Goal: Task Accomplishment & Management: Manage account settings

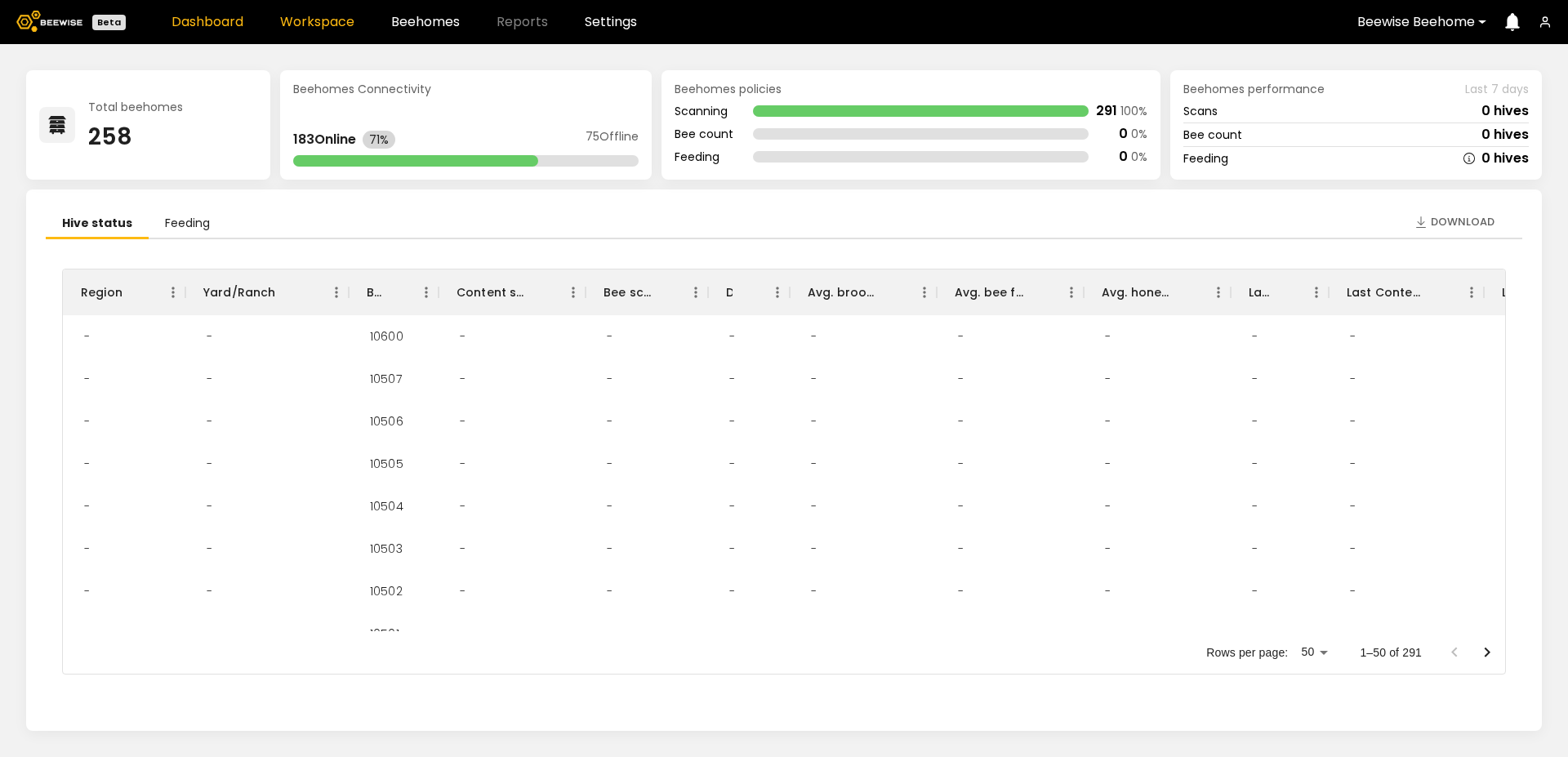
click at [339, 26] on link "Workspace" at bounding box center [317, 22] width 74 height 13
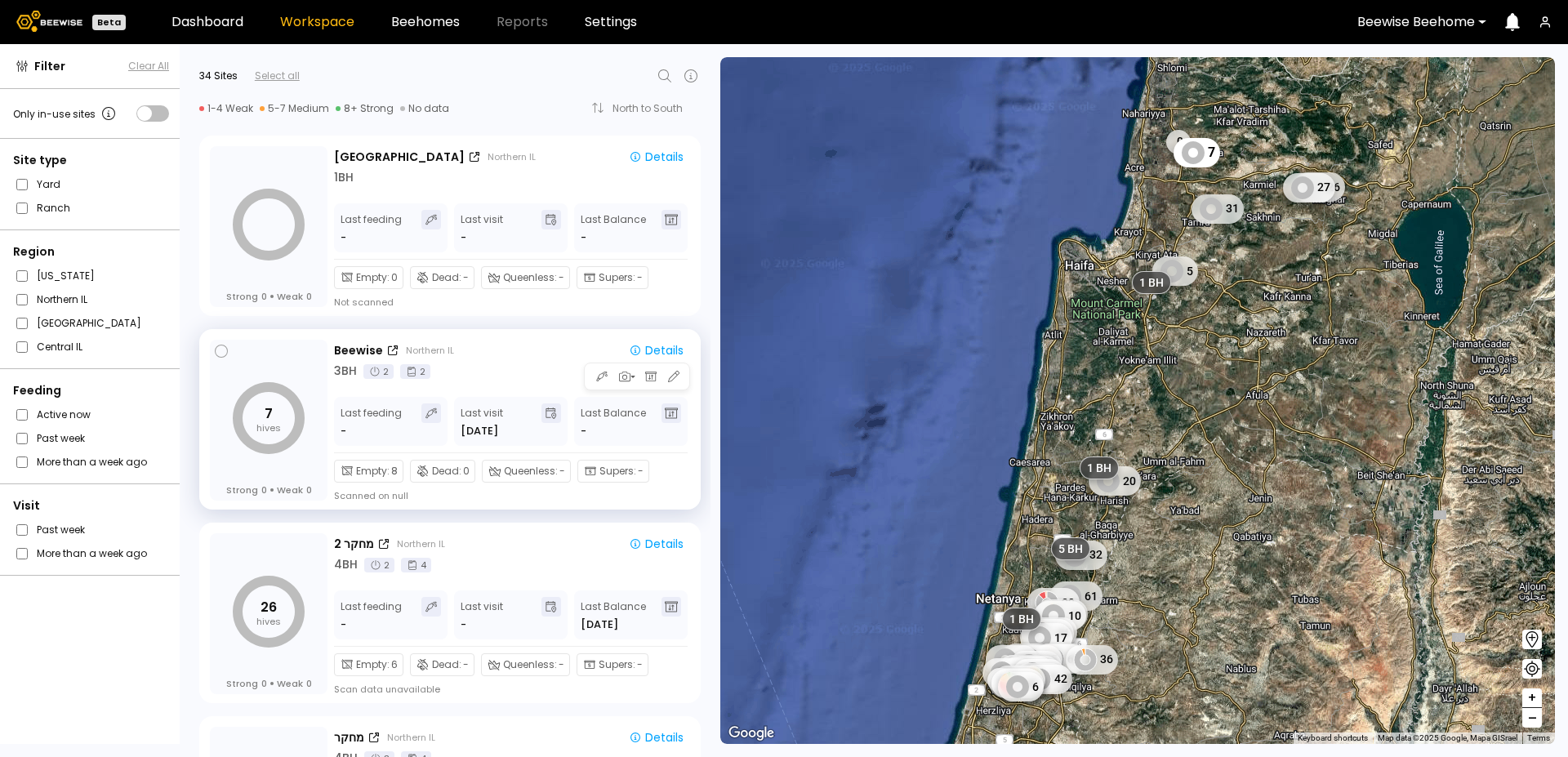
click at [543, 352] on div "Beewise Northern IL" at bounding box center [473, 350] width 279 height 17
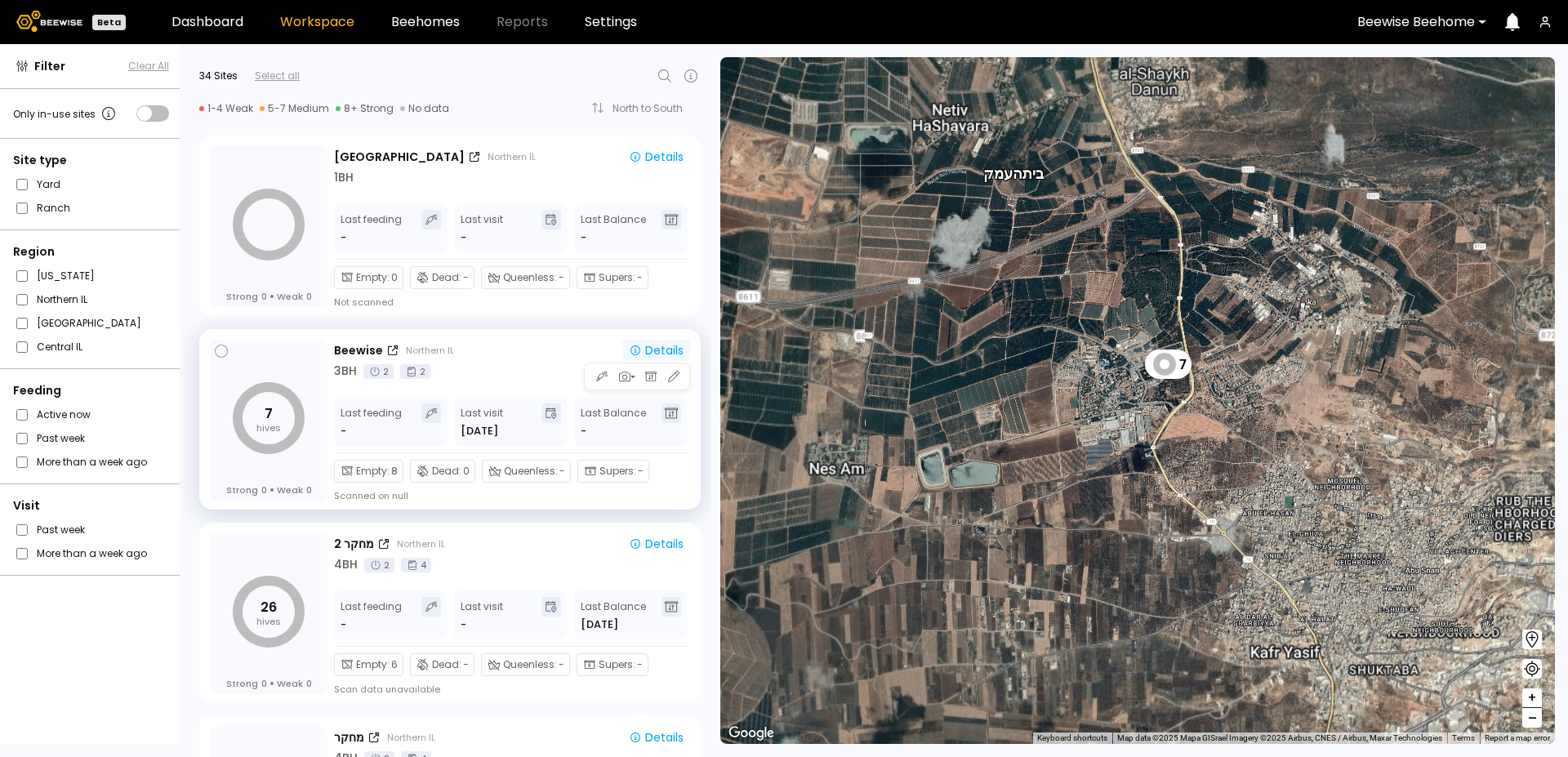
click at [646, 340] on button "Details" at bounding box center [656, 349] width 67 height 21
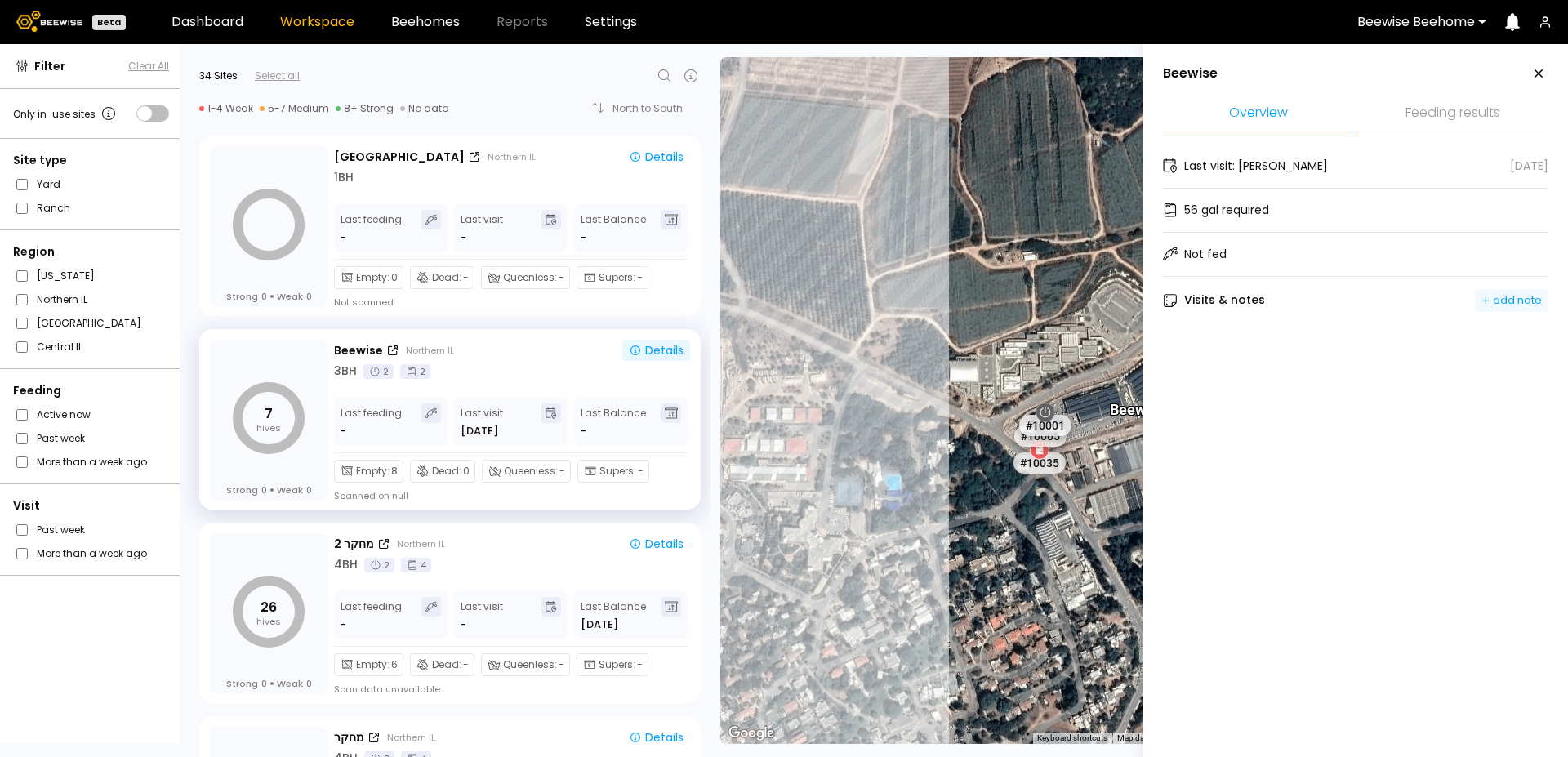
click at [1534, 291] on button "add note" at bounding box center [1511, 300] width 73 height 23
click at [1271, 353] on textarea at bounding box center [1338, 351] width 322 height 41
type textarea "*"
type textarea "**********"
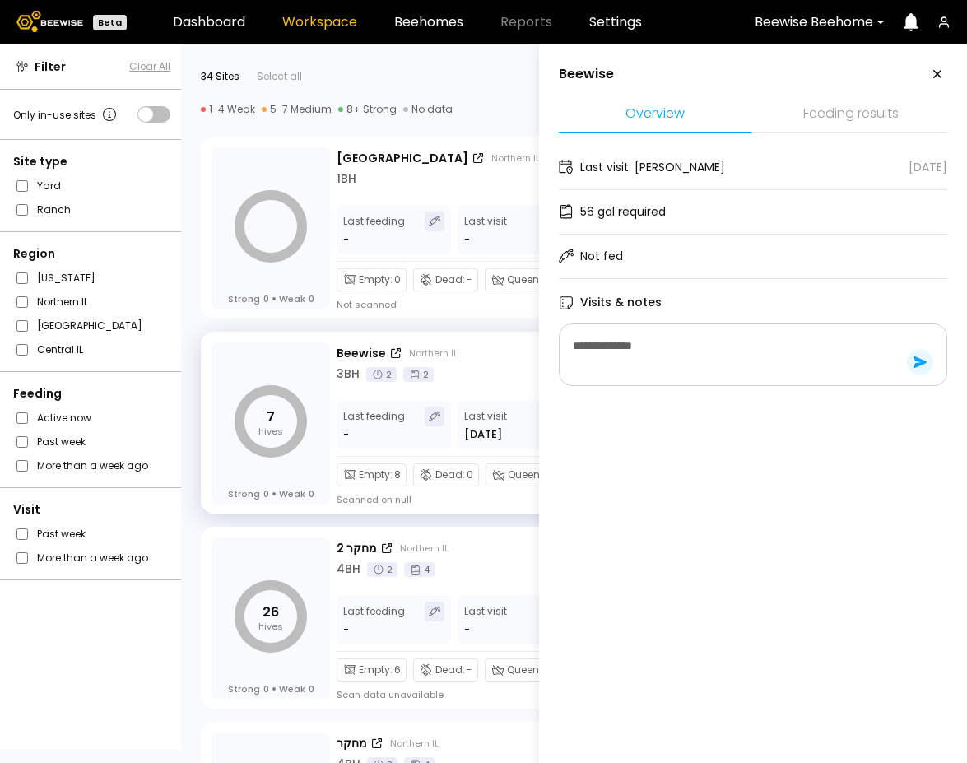
click at [911, 361] on icon at bounding box center [920, 362] width 26 height 26
click at [922, 349] on button at bounding box center [923, 347] width 20 height 20
click at [879, 411] on div "Delete" at bounding box center [886, 403] width 58 height 25
